Goal: Find specific page/section: Find specific page/section

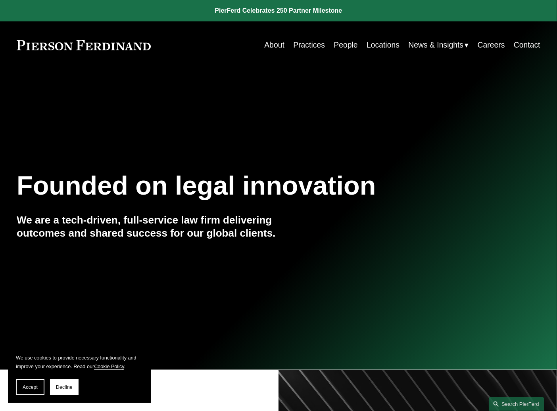
click at [309, 45] on link "Practices" at bounding box center [309, 44] width 32 height 15
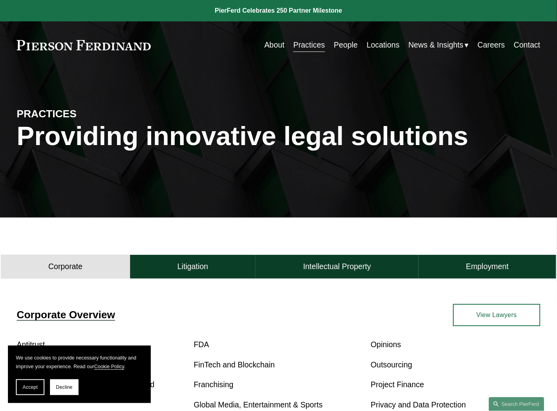
scroll to position [176, 0]
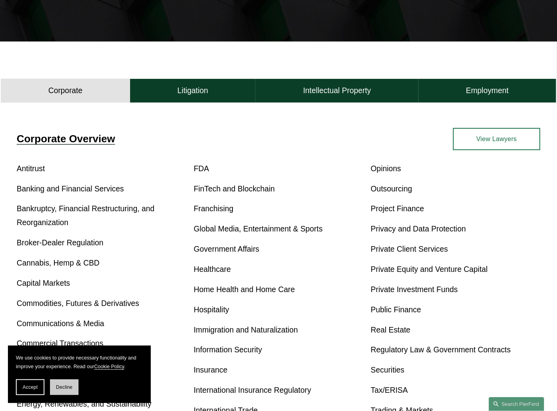
click at [69, 387] on span "Decline" at bounding box center [64, 388] width 17 height 6
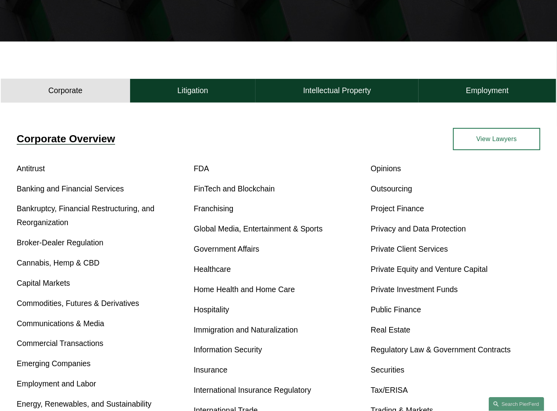
click at [123, 213] on link "Bankruptcy, Financial Restructuring, and Reorganization" at bounding box center [86, 215] width 138 height 23
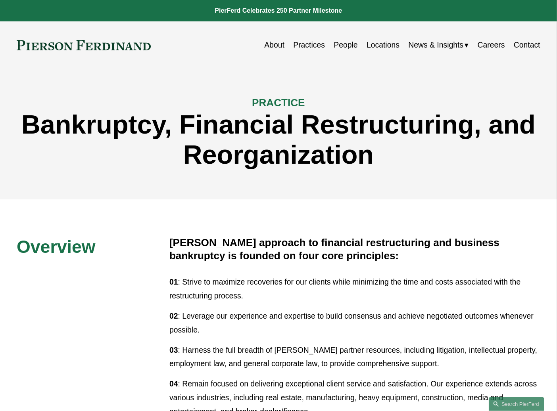
click at [380, 44] on link "Locations" at bounding box center [383, 44] width 33 height 15
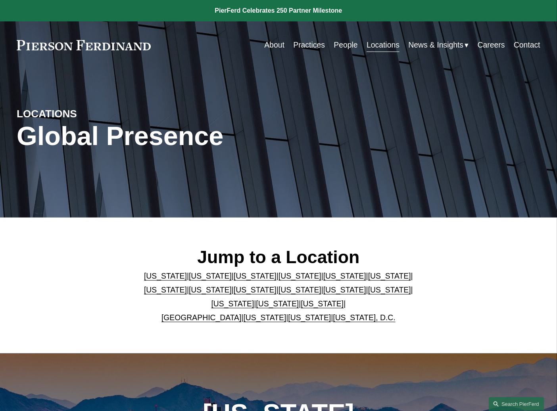
click at [161, 276] on link "[US_STATE]" at bounding box center [165, 276] width 43 height 9
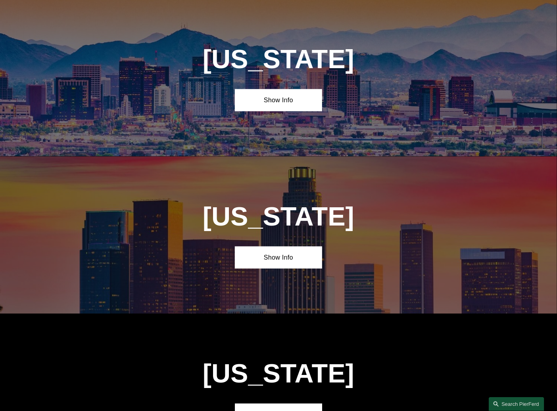
scroll to position [355, 0]
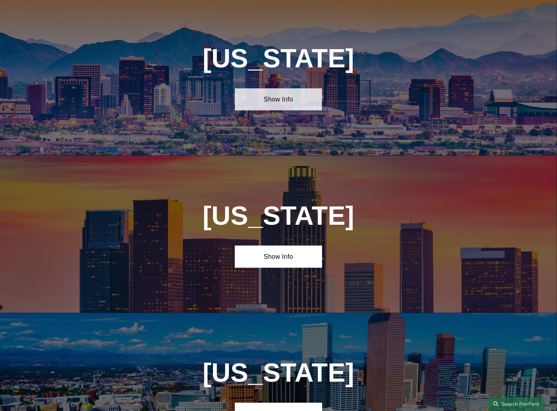
click at [271, 111] on link "Show Info" at bounding box center [278, 99] width 87 height 23
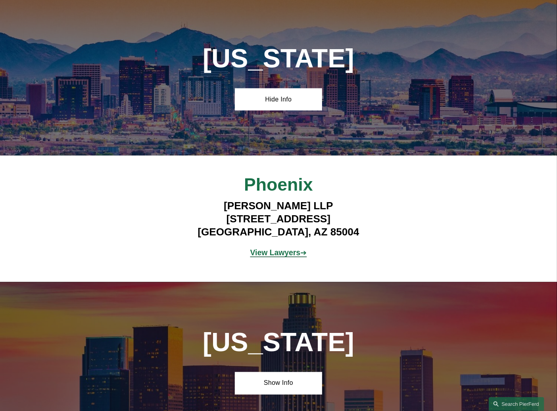
click at [273, 257] on strong "View Lawyers" at bounding box center [275, 252] width 50 height 9
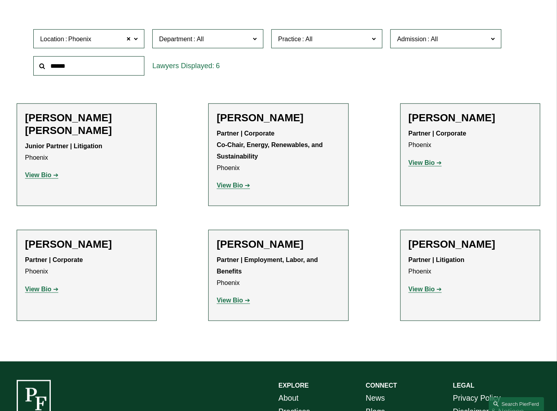
scroll to position [229, 0]
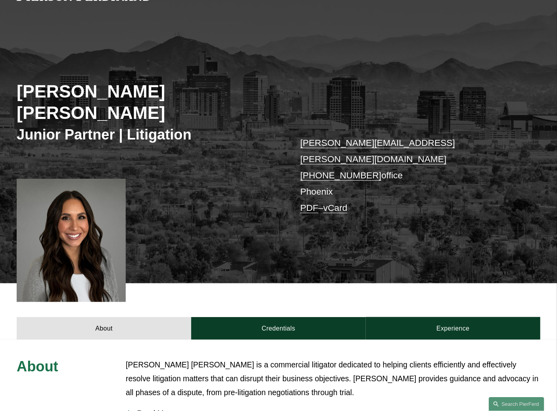
scroll to position [48, 0]
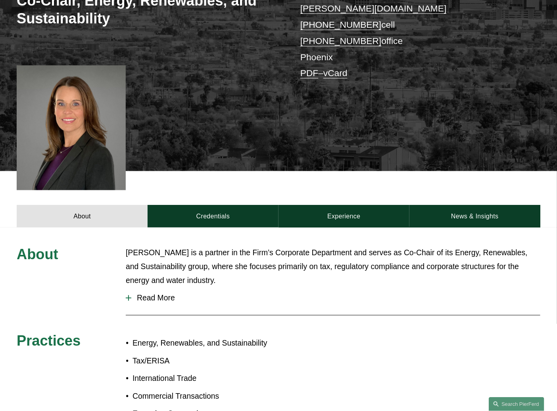
scroll to position [283, 0]
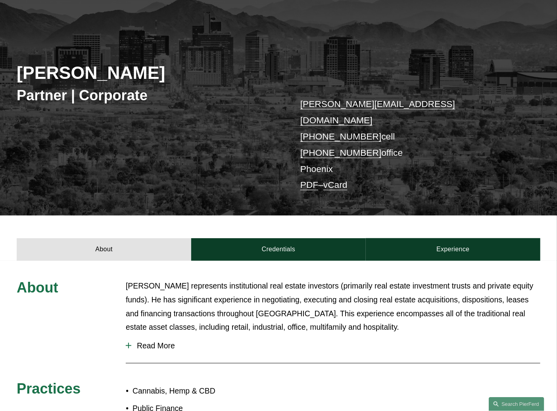
scroll to position [257, 0]
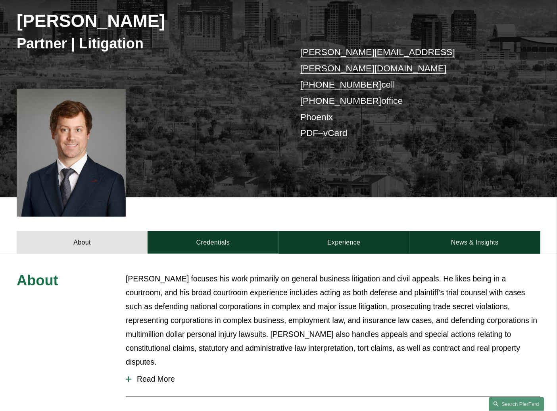
scroll to position [209, 0]
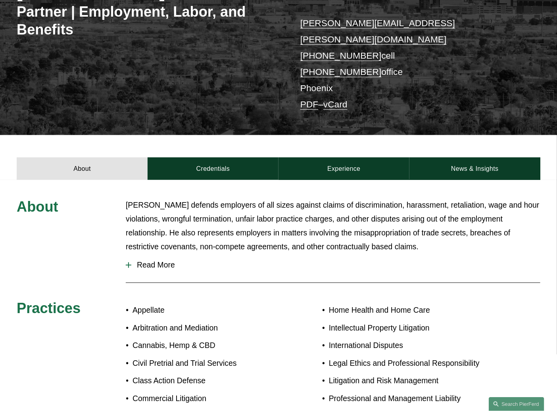
scroll to position [232, 0]
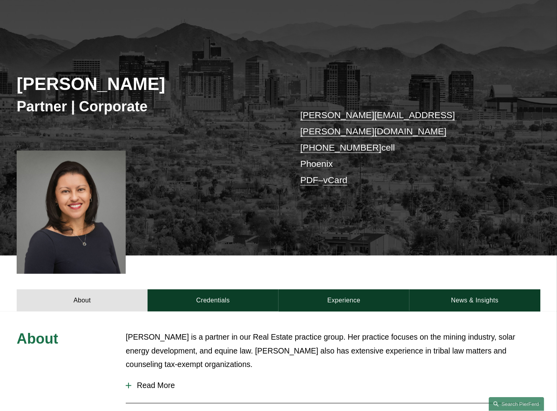
scroll to position [276, 0]
